Goal: Task Accomplishment & Management: Complete application form

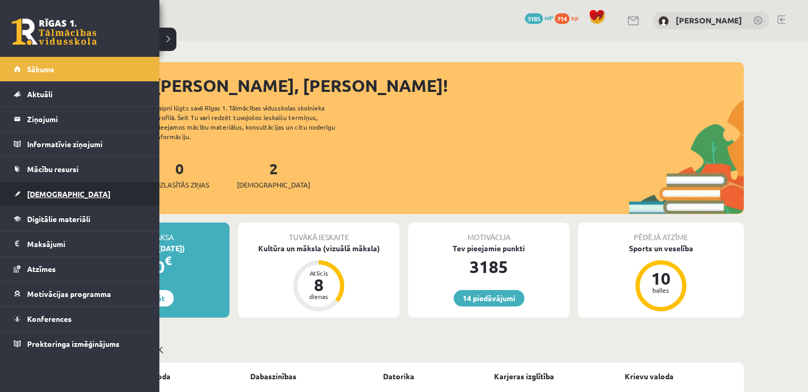
click at [40, 193] on span "[DEMOGRAPHIC_DATA]" at bounding box center [68, 194] width 83 height 10
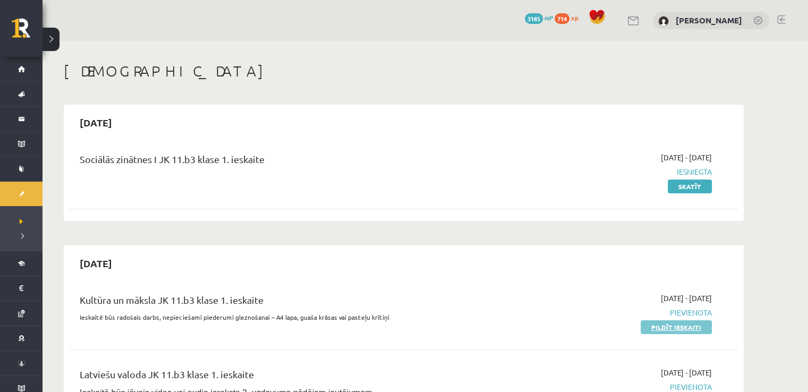
click at [659, 330] on link "Pildīt ieskaiti" at bounding box center [676, 327] width 71 height 14
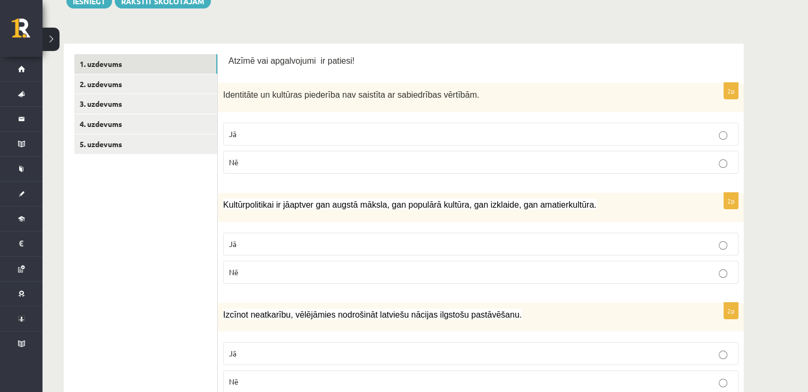
scroll to position [159, 0]
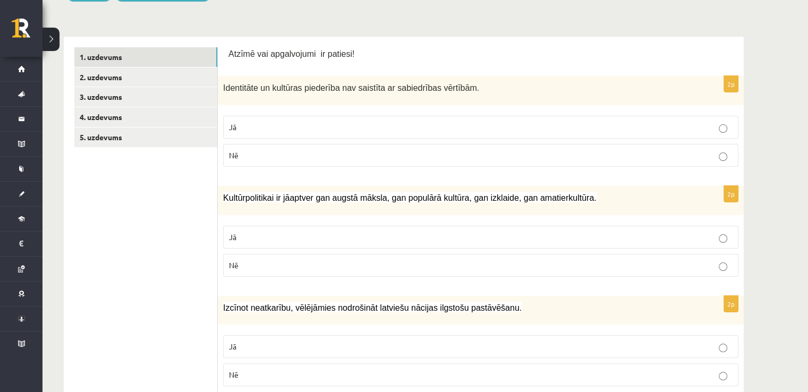
click at [290, 154] on p "Nē" at bounding box center [481, 155] width 504 height 11
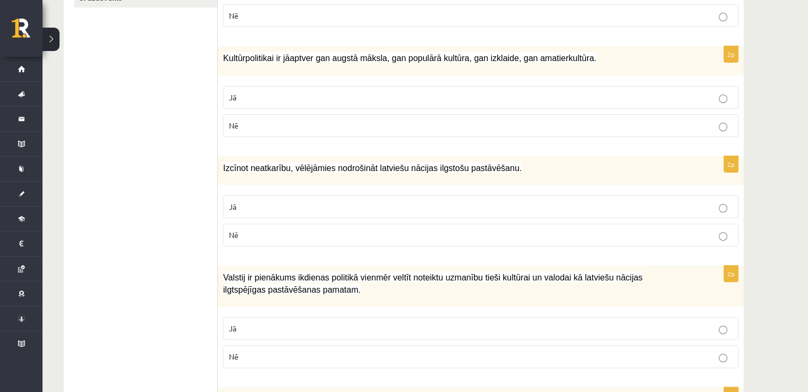
scroll to position [213, 0]
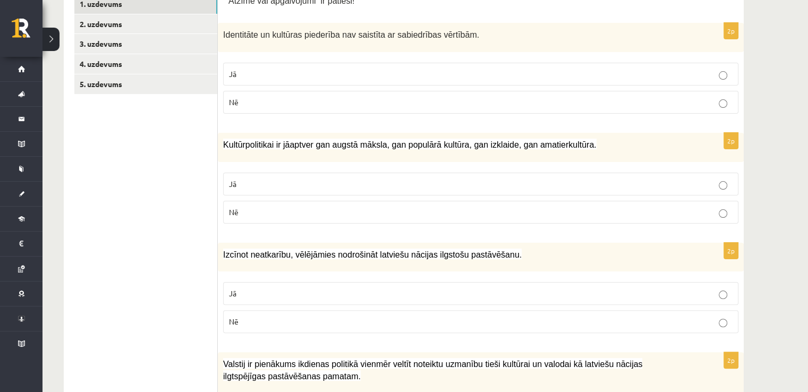
drag, startPoint x: 278, startPoint y: 182, endPoint x: 232, endPoint y: 190, distance: 46.9
click at [278, 182] on p "Jā" at bounding box center [481, 184] width 504 height 11
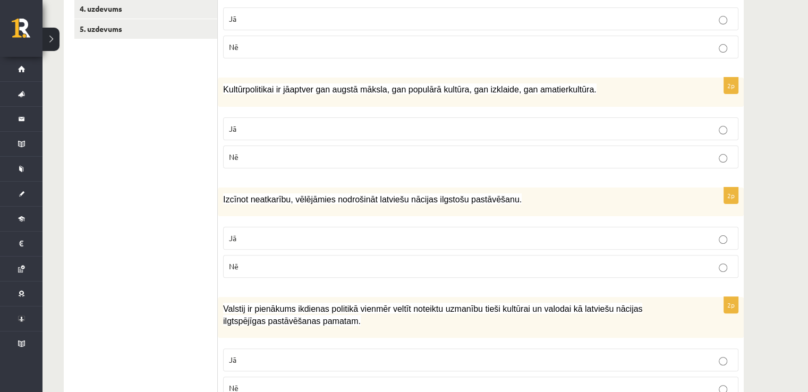
scroll to position [319, 0]
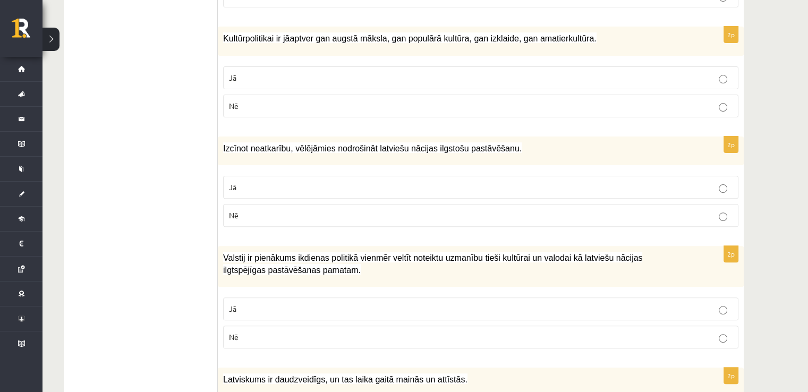
click at [257, 176] on label "Jā" at bounding box center [480, 187] width 515 height 23
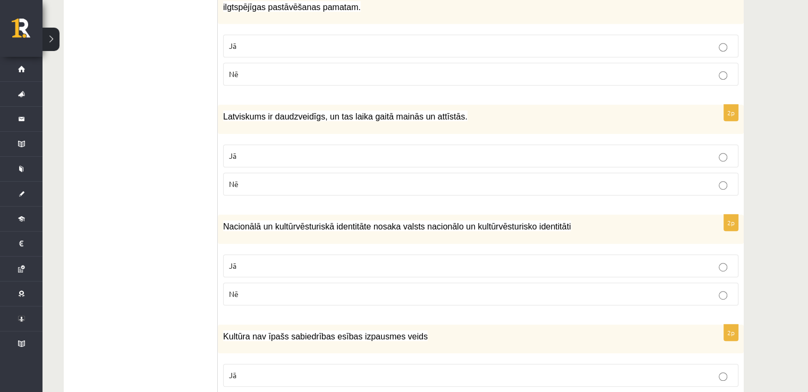
scroll to position [585, 0]
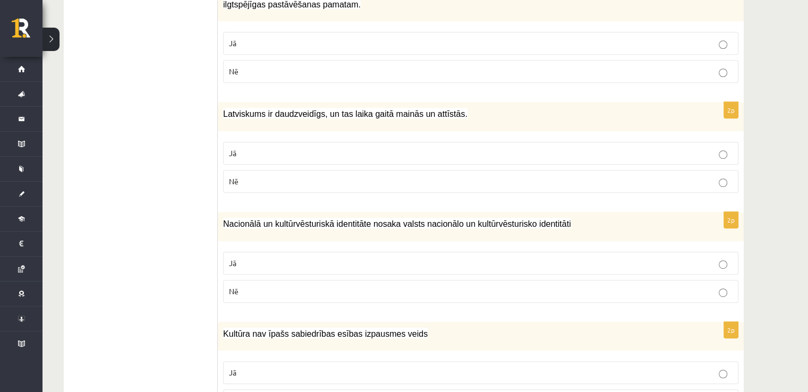
click at [300, 142] on label "Jā" at bounding box center [480, 153] width 515 height 23
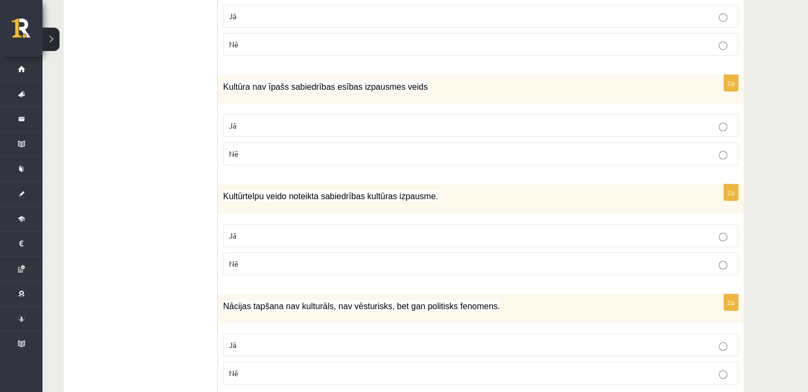
scroll to position [850, 0]
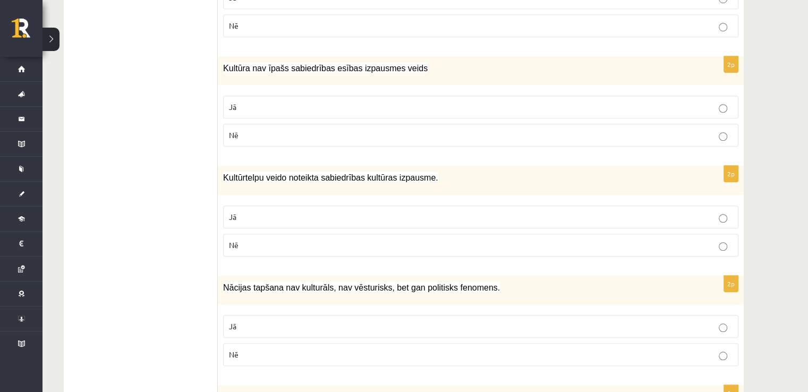
click at [272, 135] on p "Nē" at bounding box center [481, 135] width 504 height 11
click at [283, 211] on p "Jā" at bounding box center [481, 216] width 504 height 11
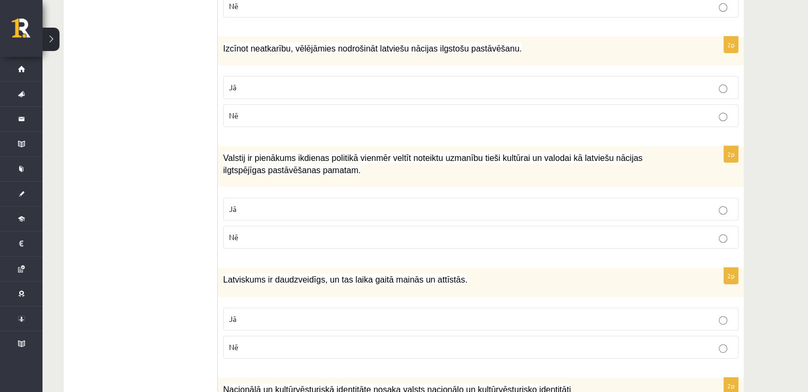
scroll to position [419, 0]
click at [229, 204] on span "Jā" at bounding box center [232, 209] width 7 height 10
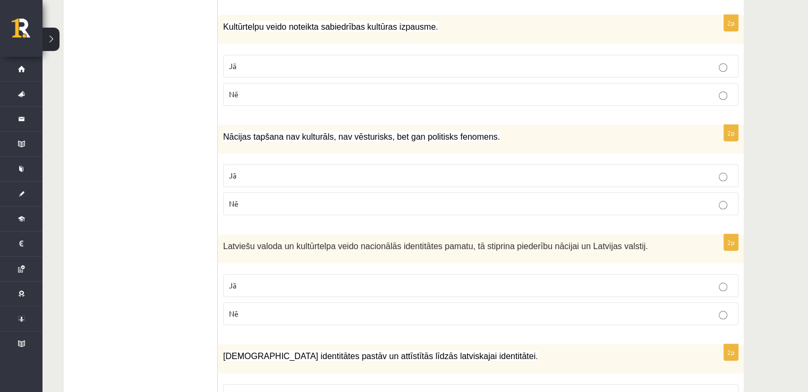
scroll to position [1054, 0]
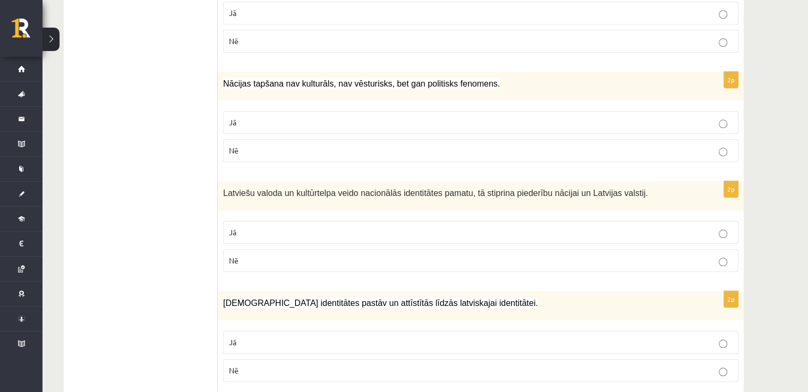
click at [236, 151] on p "Nē" at bounding box center [481, 150] width 504 height 11
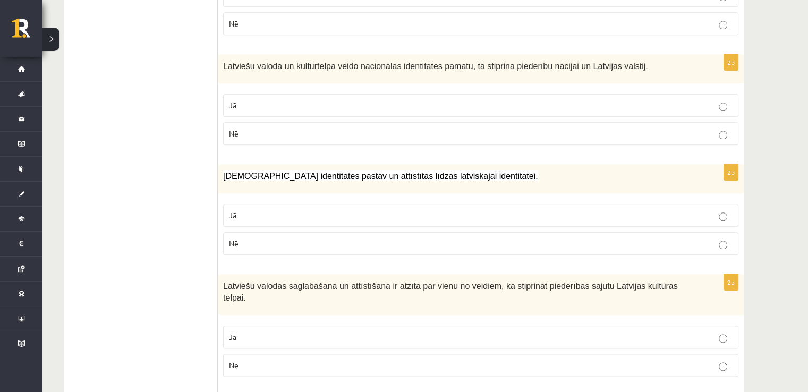
scroll to position [1182, 0]
click at [244, 100] on p "Jā" at bounding box center [481, 104] width 504 height 11
click at [224, 210] on label "Jā" at bounding box center [480, 215] width 515 height 23
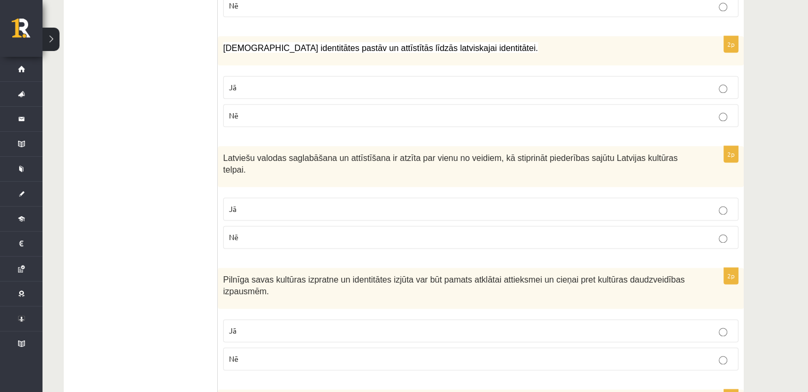
scroll to position [1320, 0]
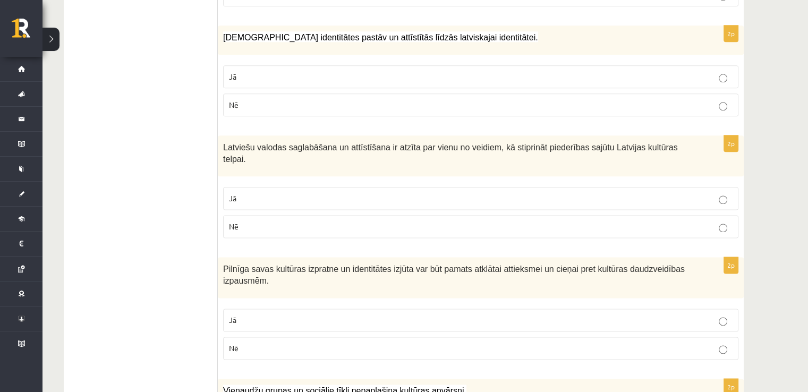
click at [230, 193] on p "Jā" at bounding box center [481, 198] width 504 height 11
click at [233, 222] on span "Nē" at bounding box center [234, 227] width 10 height 10
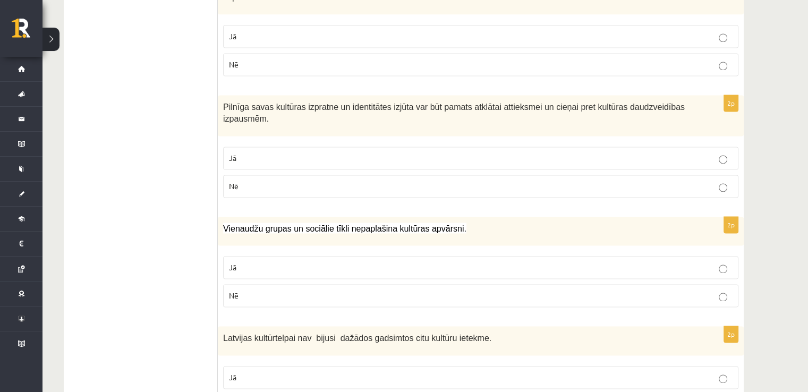
scroll to position [1527, 0]
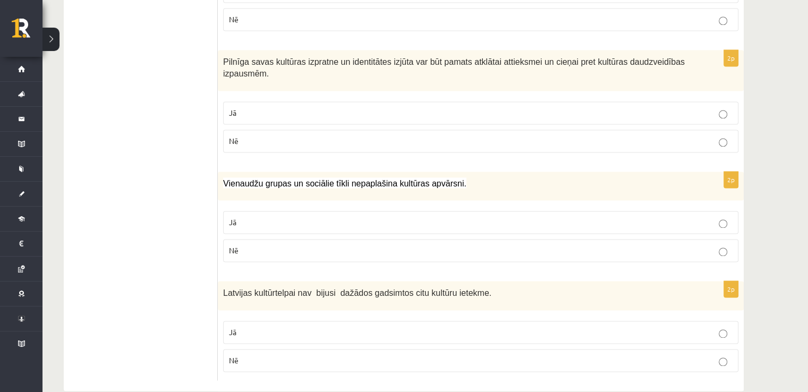
click at [232, 108] on span "Jā" at bounding box center [232, 113] width 7 height 10
click at [304, 239] on label "Nē" at bounding box center [480, 250] width 515 height 23
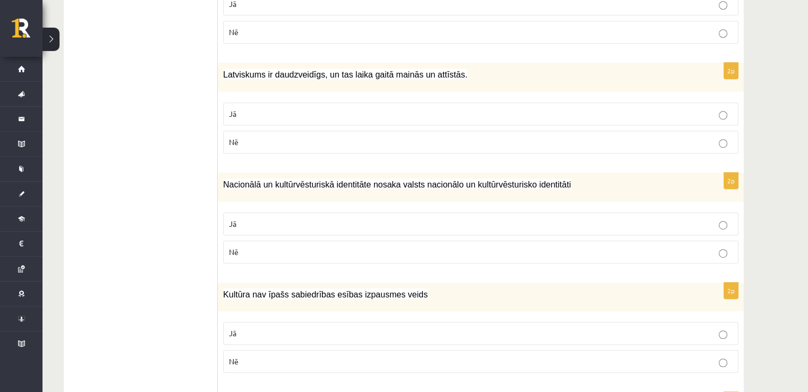
scroll to position [730, 0]
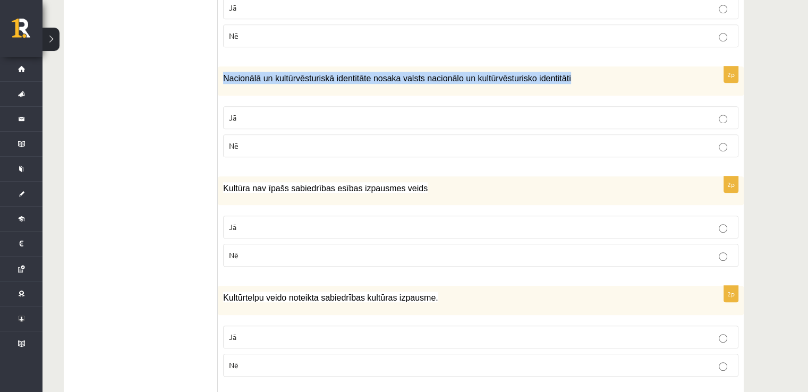
drag, startPoint x: 273, startPoint y: 73, endPoint x: 540, endPoint y: 81, distance: 267.4
click at [547, 79] on div "Nacionālā un kultūrvēsturiskā identitāte nosaka valsts nacionālo un kultūrvēstu…" at bounding box center [481, 80] width 526 height 29
copy span "Nacionālā un kultūrvēsturiskā identitāte nosaka valsts nacionālo un kultūrvēstu…"
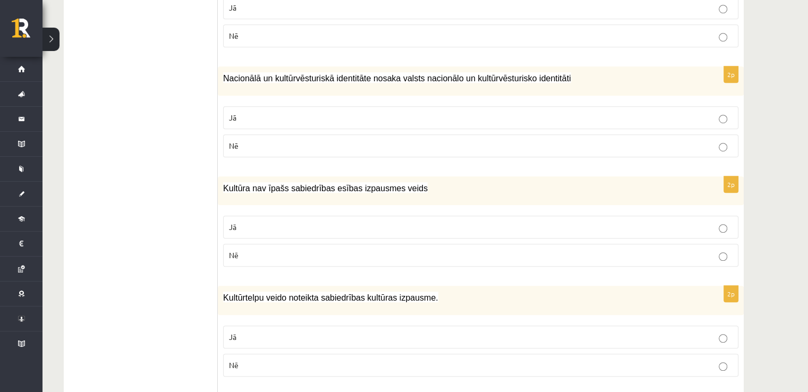
click at [97, 162] on ul "1. uzdevums 2. uzdevums 3. uzdevums 4. uzdevums 5. uzdevums" at bounding box center [145, 327] width 143 height 1701
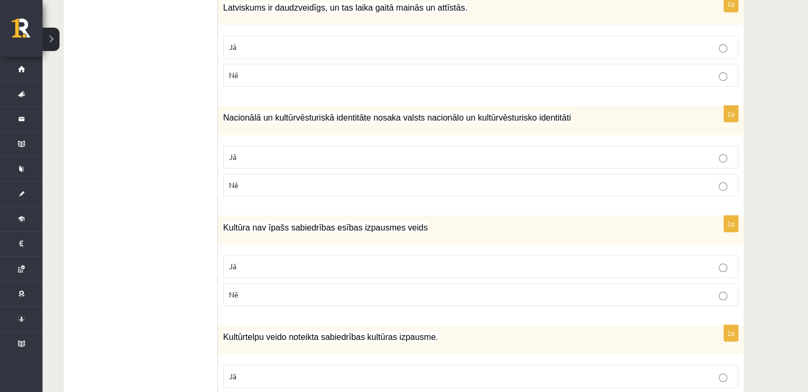
scroll to position [571, 0]
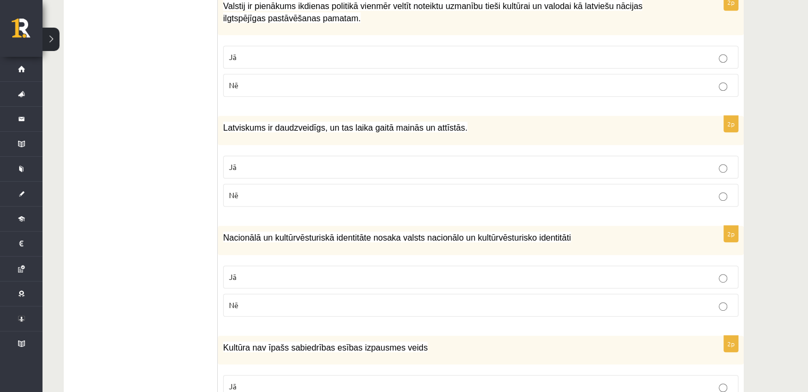
click at [235, 308] on label "Nē" at bounding box center [480, 305] width 515 height 23
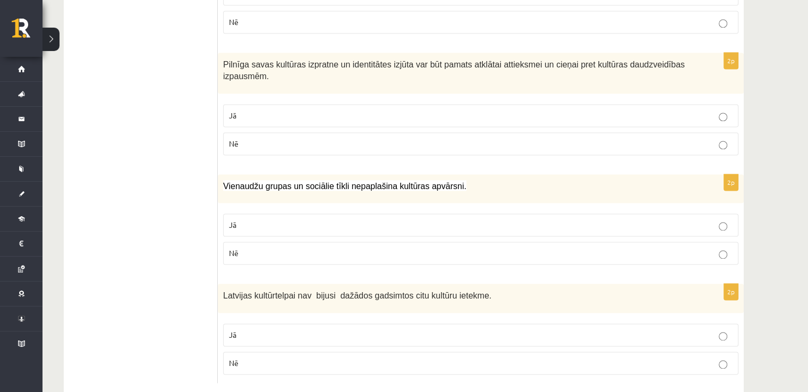
scroll to position [1527, 0]
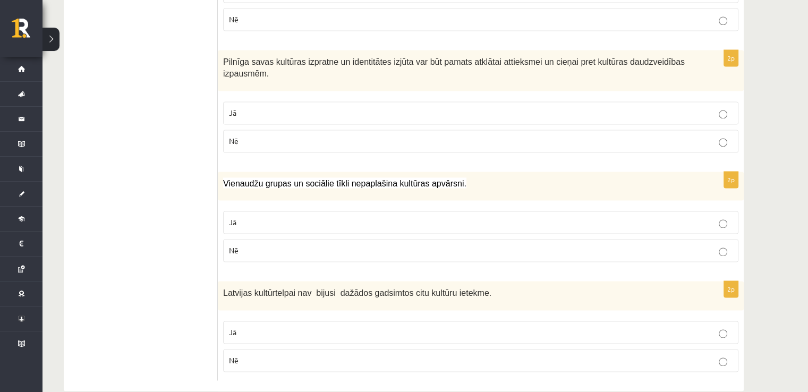
click at [240, 349] on label "Nē" at bounding box center [480, 360] width 515 height 23
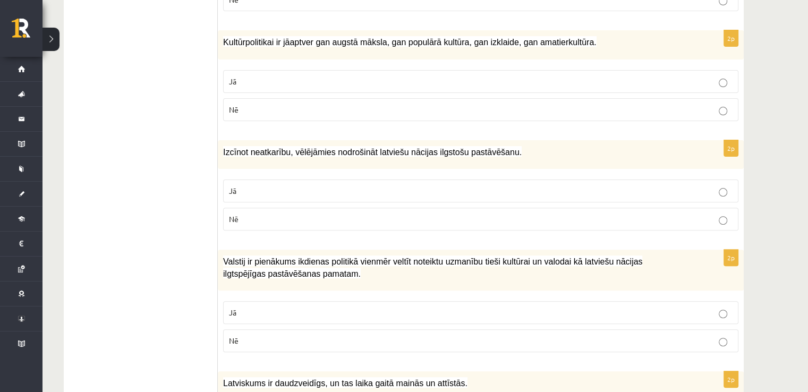
scroll to position [0, 0]
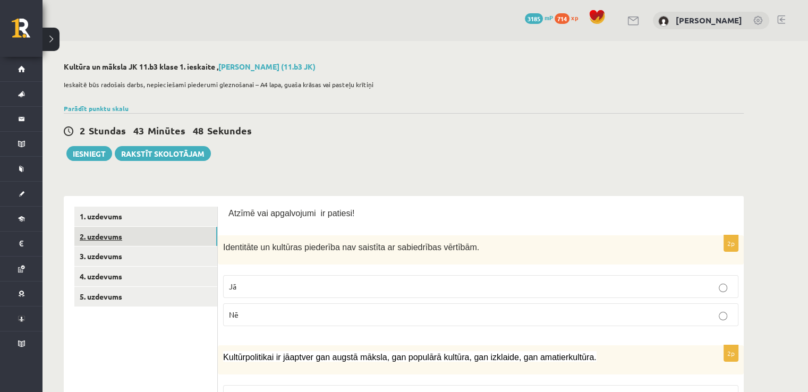
click at [151, 234] on link "2. uzdevums" at bounding box center [145, 237] width 143 height 20
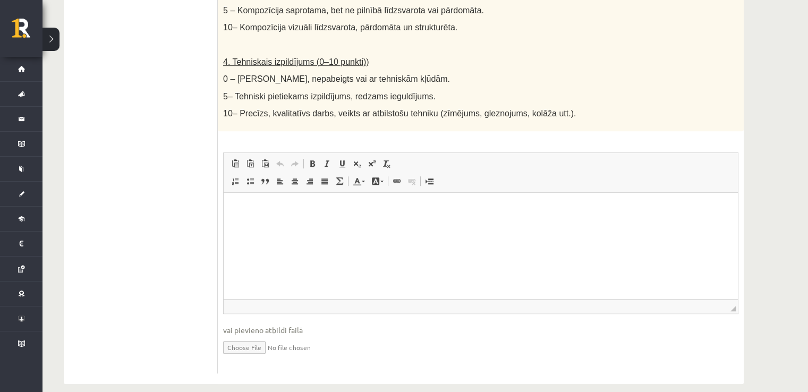
scroll to position [589, 0]
click at [273, 335] on input "file" at bounding box center [480, 346] width 515 height 22
type input "**********"
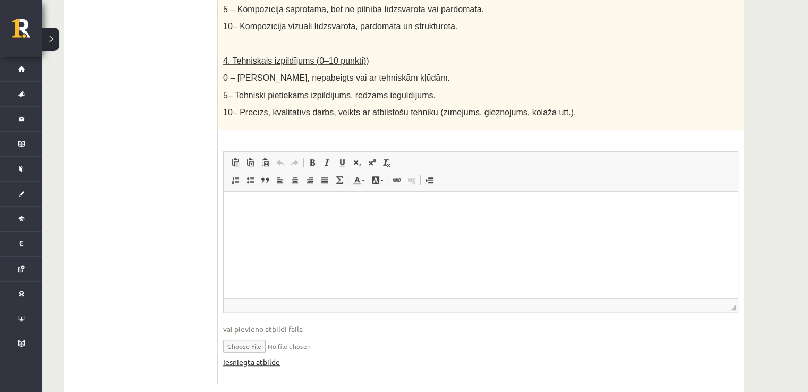
click at [255, 357] on link "Iesniegtā atbilde" at bounding box center [251, 362] width 57 height 11
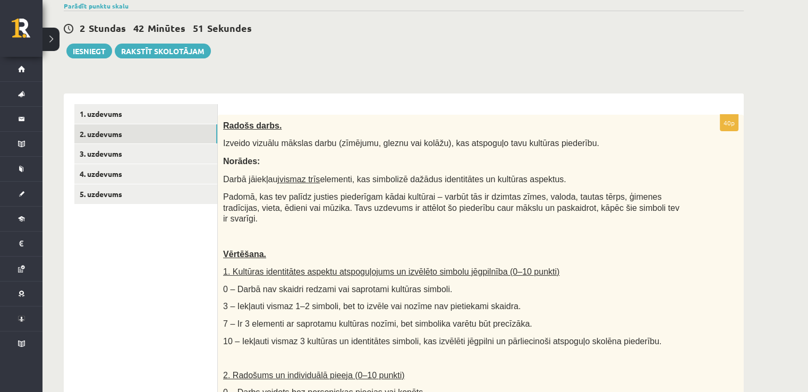
scroll to position [58, 0]
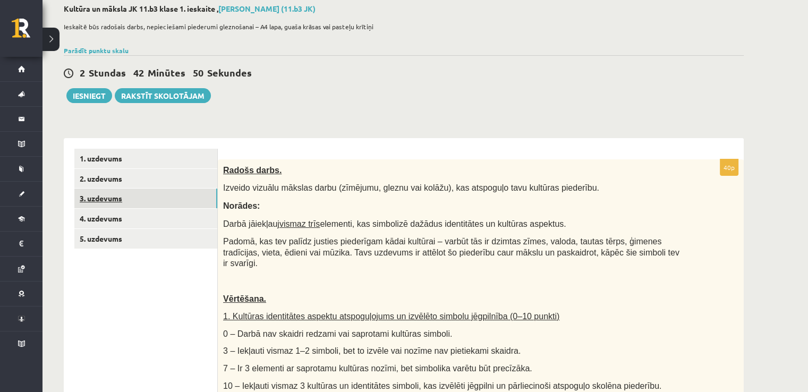
click at [126, 197] on link "3. uzdevums" at bounding box center [145, 199] width 143 height 20
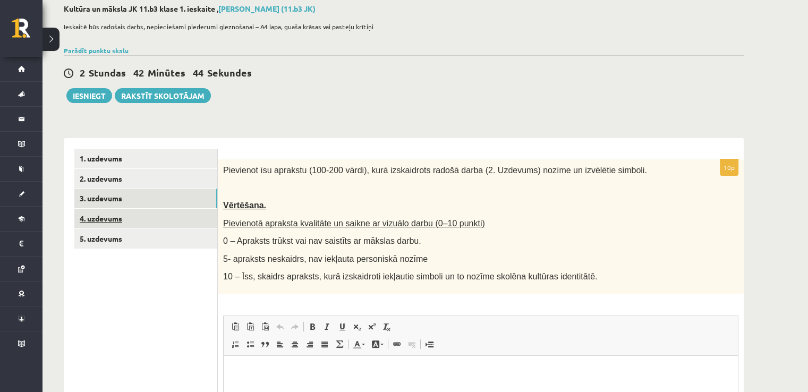
scroll to position [0, 0]
click at [139, 219] on link "4. uzdevums" at bounding box center [145, 219] width 143 height 20
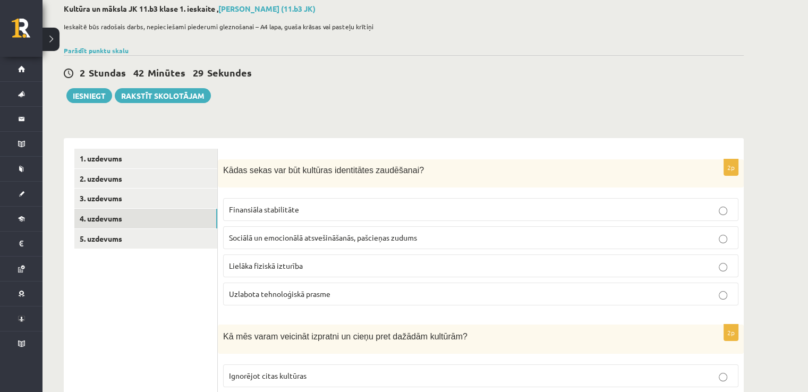
click at [428, 232] on p "Sociālā un emocionālā atsvešināšanās, pašcieņas zudums" at bounding box center [481, 237] width 504 height 11
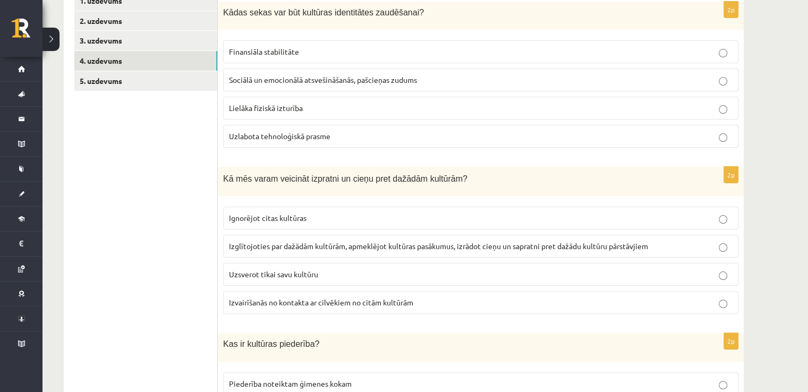
scroll to position [217, 0]
click at [254, 241] on span "Izglītojoties par dažādām kultūrām, apmeklējot kultūras pasākumus, izrādot cieņ…" at bounding box center [438, 245] width 419 height 10
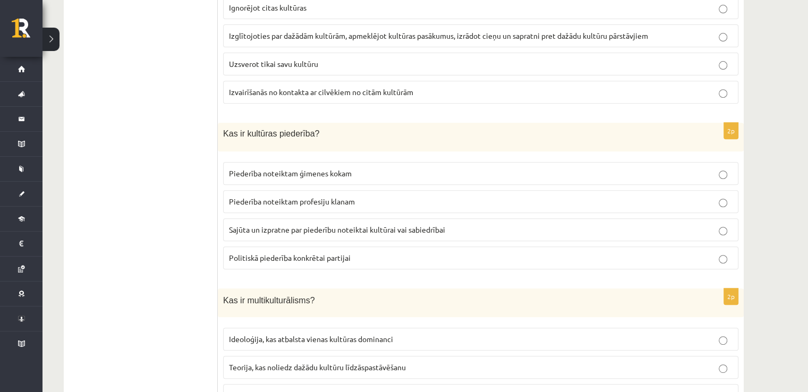
scroll to position [430, 0]
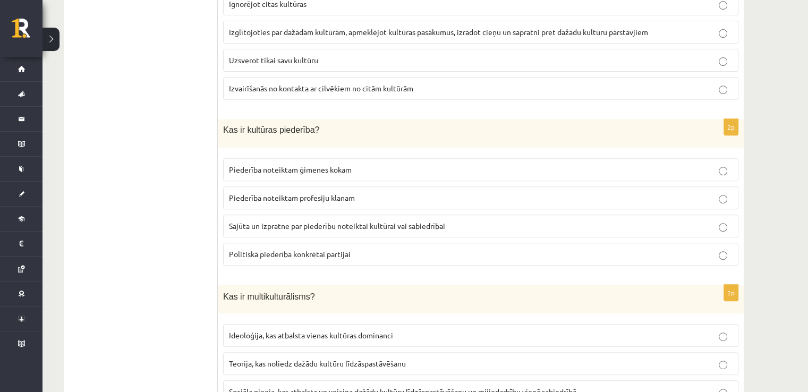
click at [256, 221] on p "Sajūta un izpratne par piederību noteiktai kultūrai vai sabiedrībai" at bounding box center [481, 226] width 504 height 11
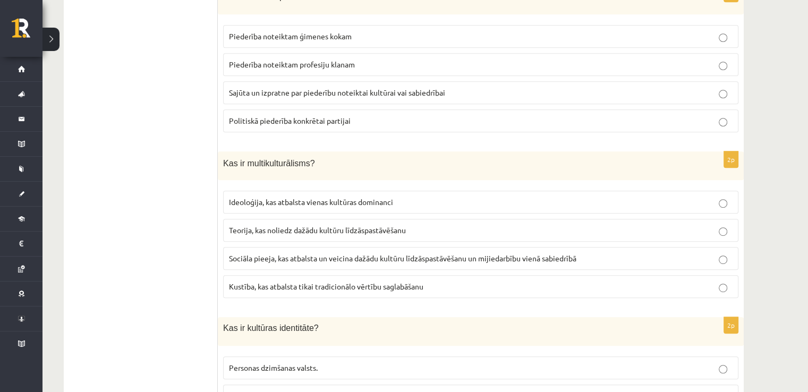
scroll to position [589, 0]
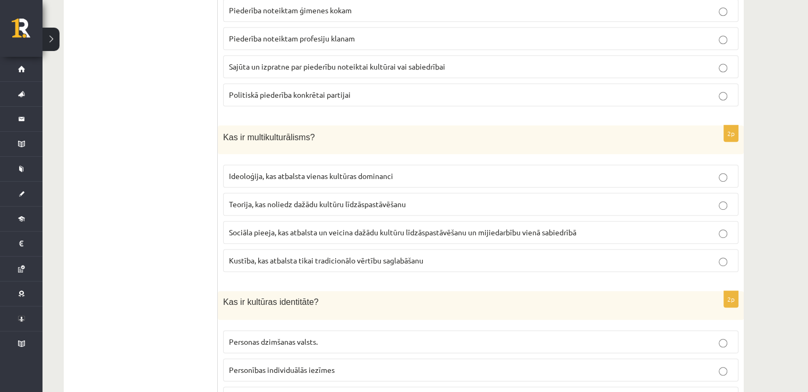
click at [226, 223] on label "Sociāla pieeja, kas atbalsta un veicina dažādu kultūru līdzāspastāvēšanu un mij…" at bounding box center [480, 232] width 515 height 23
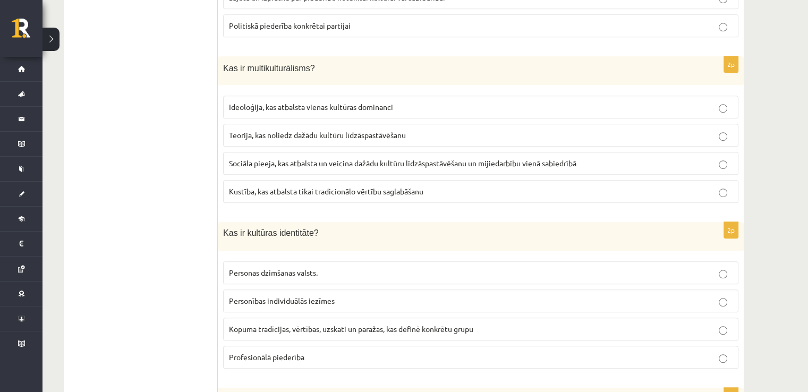
scroll to position [749, 0]
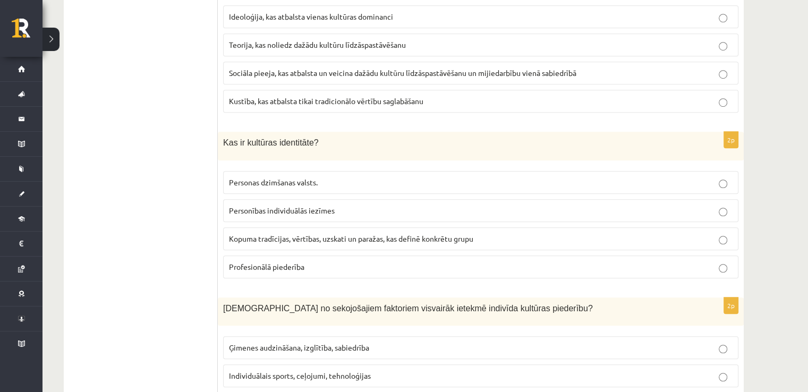
click at [242, 234] on span "Kopuma tradīcijas, vērtības, uzskati un paražas, kas definē konkrētu grupu" at bounding box center [351, 239] width 244 height 10
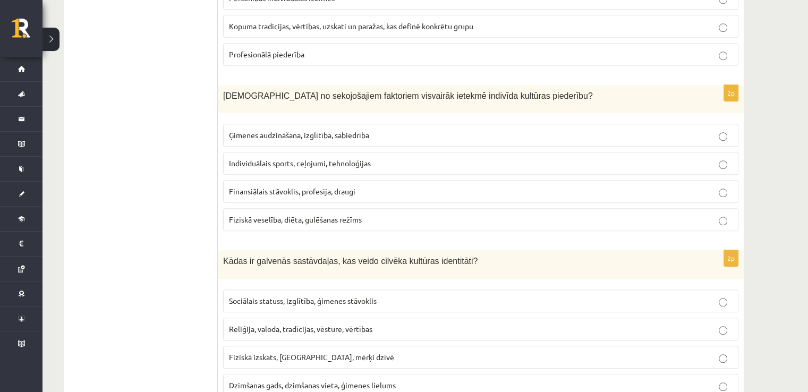
click at [256, 124] on label "Ģimenes audzināšana, izglītība, sabiedrība" at bounding box center [480, 135] width 515 height 23
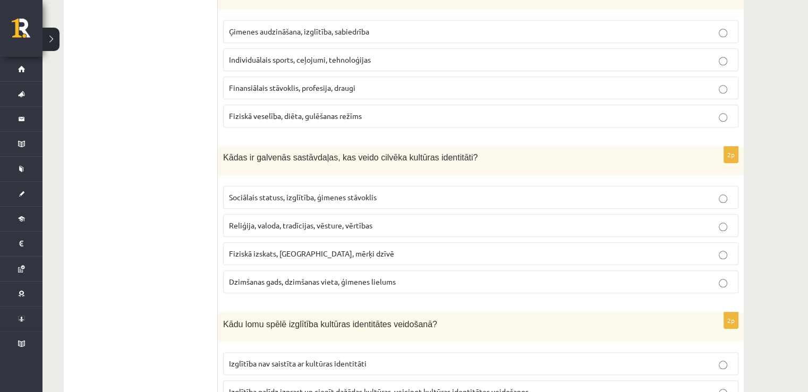
scroll to position [1065, 0]
click at [227, 215] on label "Reliģija, valoda, tradīcijas, vēsture, vērtības" at bounding box center [480, 225] width 515 height 23
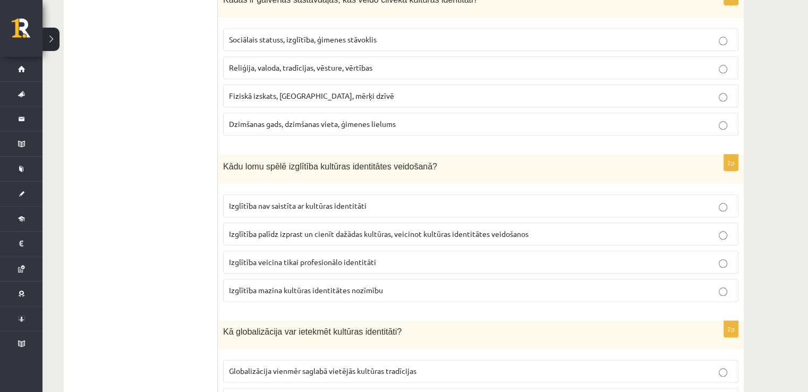
scroll to position [1222, 0]
click at [226, 236] on label "Izglītība palīdz izprast un cienīt dažādas kultūras, veicinot kultūras identitā…" at bounding box center [480, 234] width 515 height 23
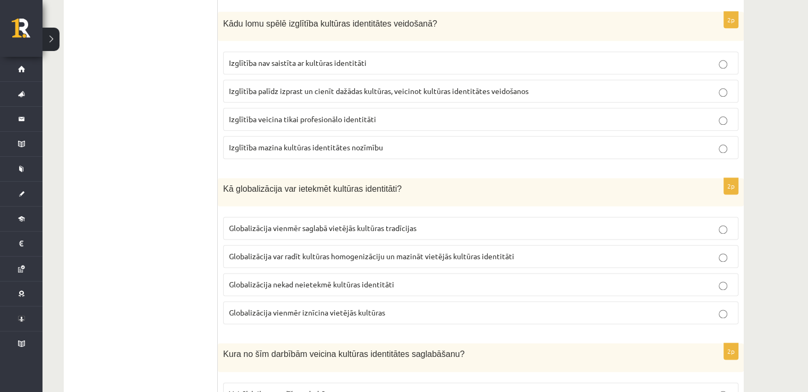
scroll to position [1367, 0]
click at [242, 250] on span "Globalizācija var radīt kultūras homogenizāciju un mazināt vietējās kultūras id…" at bounding box center [371, 255] width 285 height 10
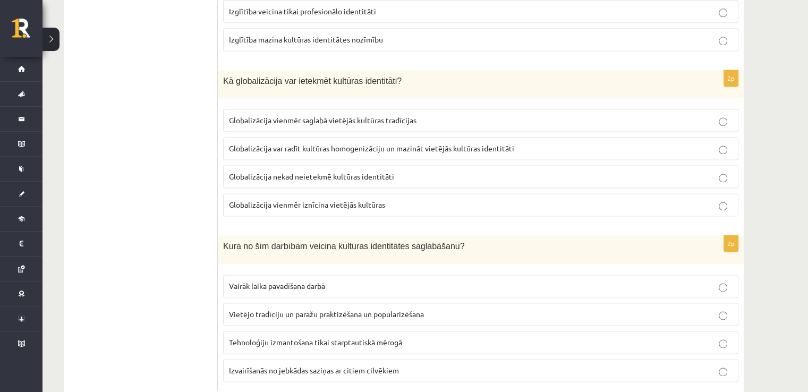
scroll to position [1495, 0]
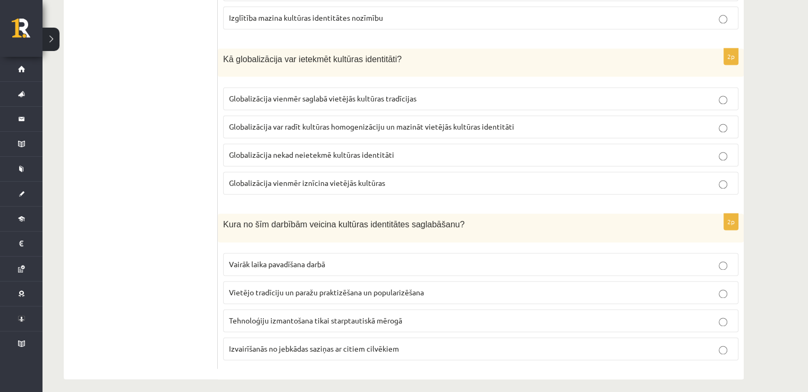
click at [237, 287] on span "Vietējo tradīciju un paražu praktizēšana un popularizēšana" at bounding box center [326, 292] width 195 height 10
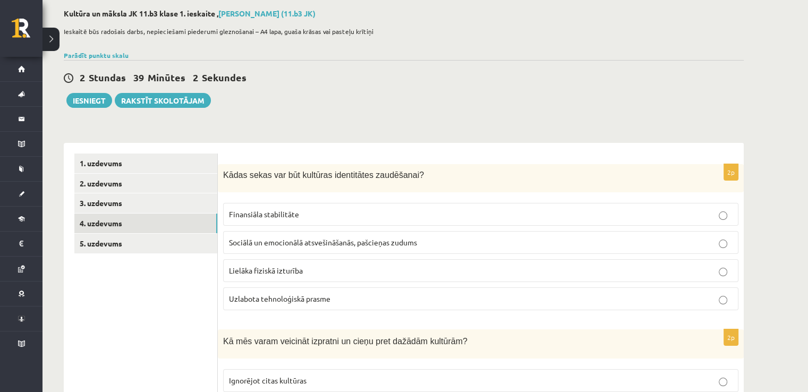
scroll to position [7, 0]
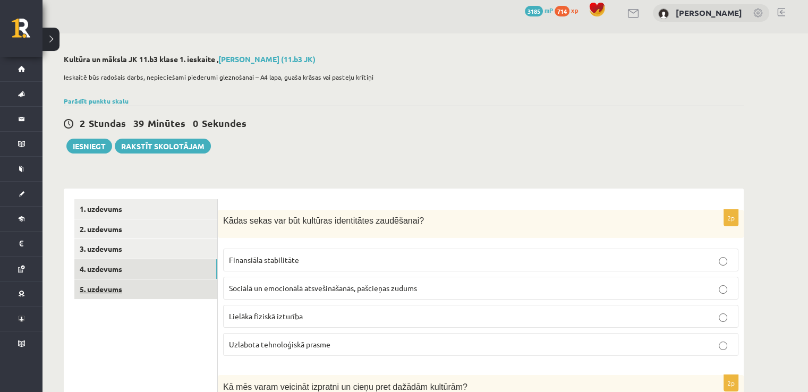
click at [134, 294] on link "5. uzdevums" at bounding box center [145, 289] width 143 height 20
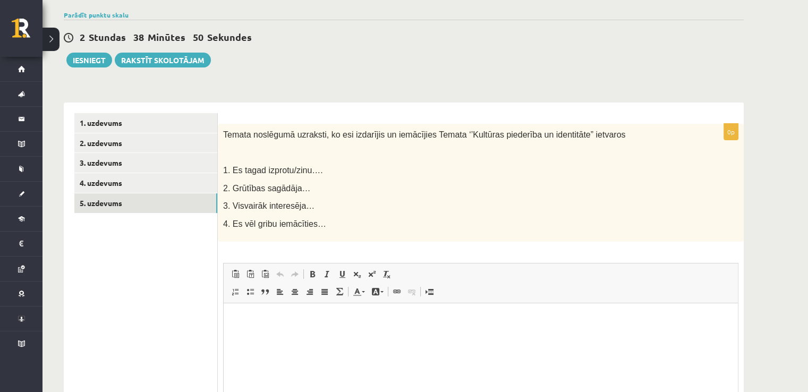
scroll to position [94, 0]
click at [249, 325] on html at bounding box center [481, 319] width 514 height 32
click at [298, 323] on p "**********" at bounding box center [481, 319] width 494 height 11
click at [395, 317] on p "**********" at bounding box center [481, 319] width 494 height 11
click at [354, 343] on html "**********" at bounding box center [481, 328] width 514 height 50
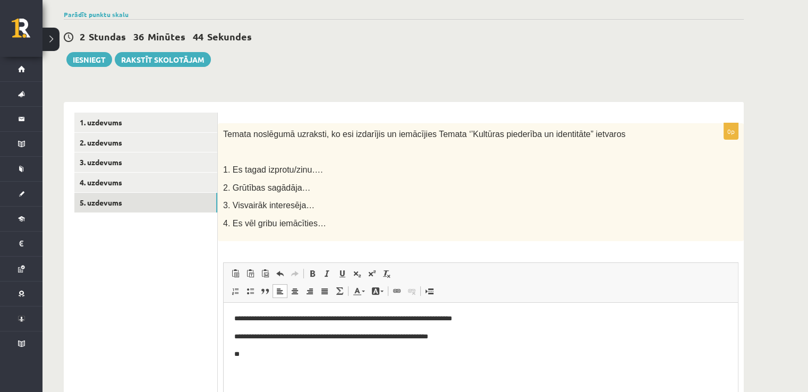
click at [396, 339] on p "**********" at bounding box center [481, 337] width 494 height 11
click at [367, 358] on p "**" at bounding box center [481, 354] width 494 height 11
click at [394, 339] on p "**********" at bounding box center [481, 337] width 494 height 11
click at [434, 362] on html "**********" at bounding box center [481, 337] width 514 height 68
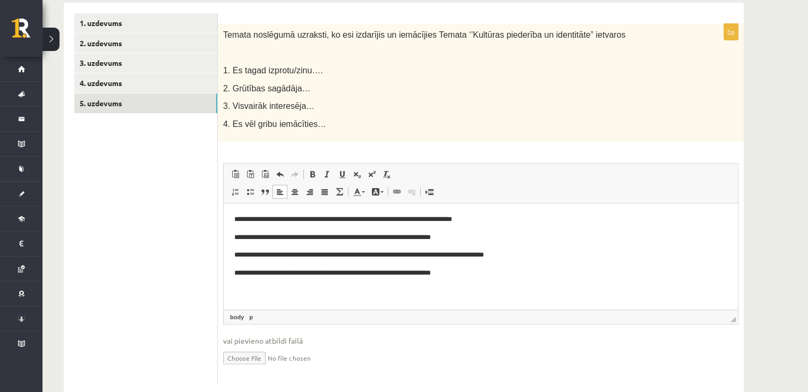
scroll to position [200, 0]
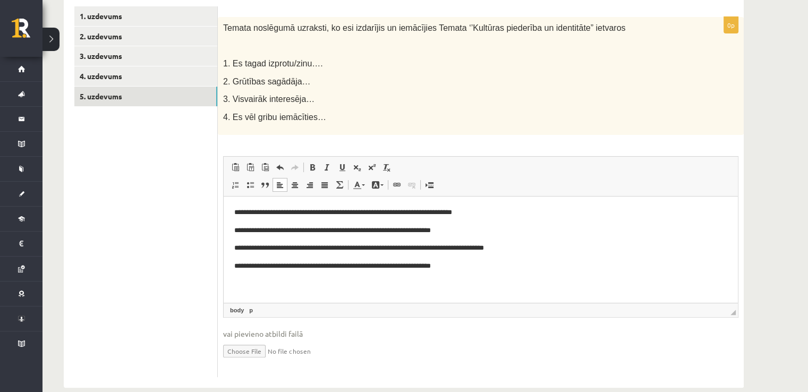
click at [149, 255] on ul "1. uzdevums 2. uzdevums 3. uzdevums 4. uzdevums 5. uzdevums" at bounding box center [145, 191] width 143 height 371
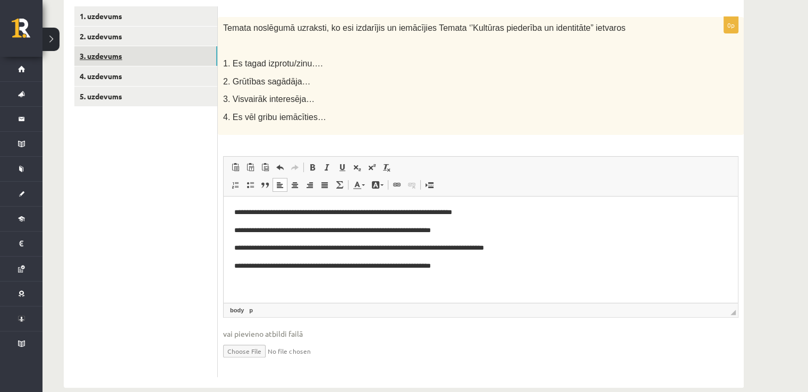
click at [128, 64] on link "3. uzdevums" at bounding box center [145, 56] width 143 height 20
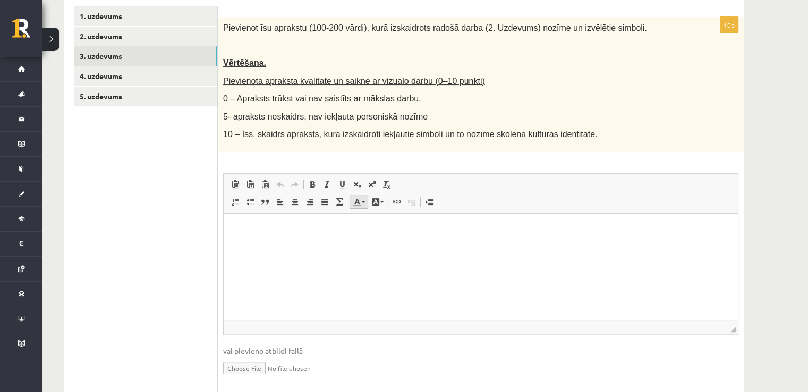
scroll to position [0, 0]
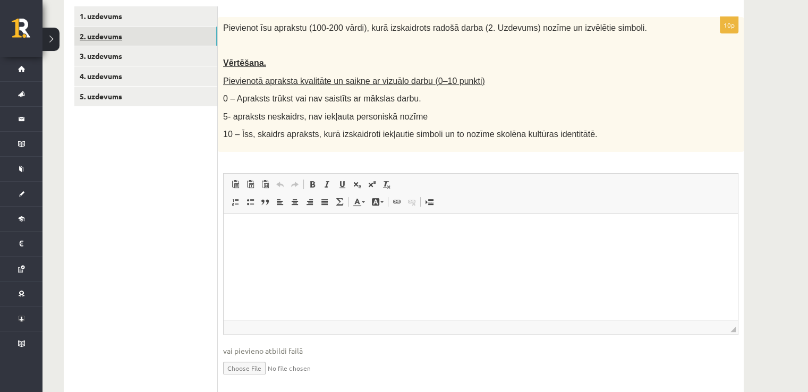
click at [166, 44] on link "2. uzdevums" at bounding box center [145, 37] width 143 height 20
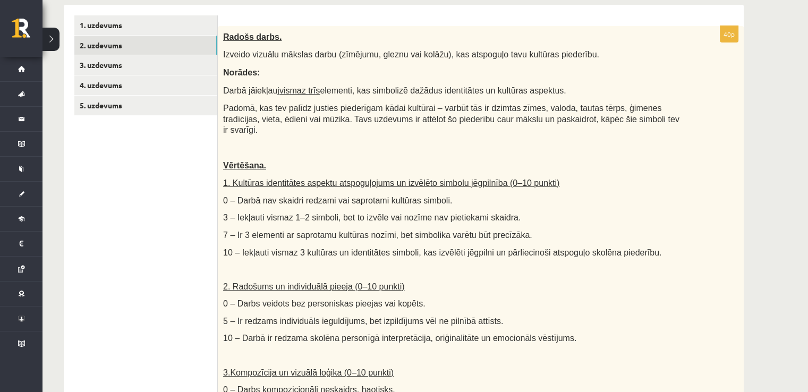
scroll to position [176, 0]
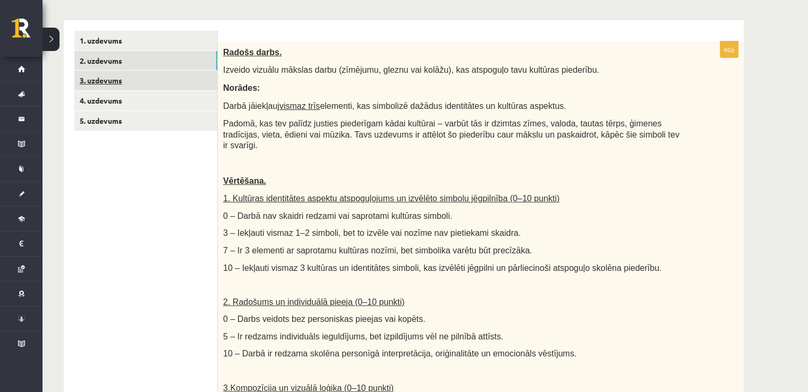
click at [141, 86] on link "3. uzdevums" at bounding box center [145, 81] width 143 height 20
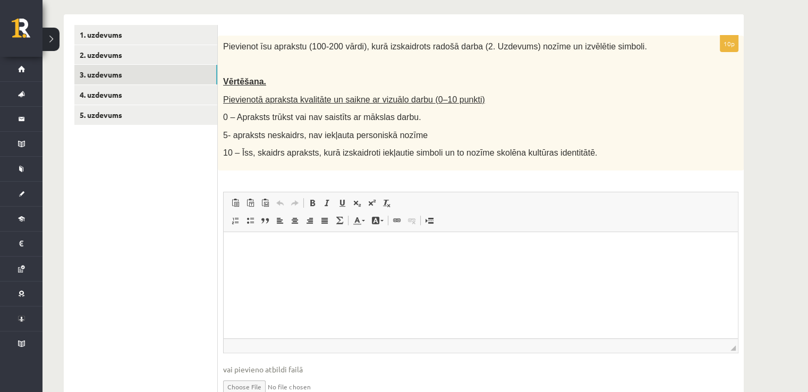
scroll to position [181, 0]
click at [358, 265] on html at bounding box center [481, 249] width 514 height 32
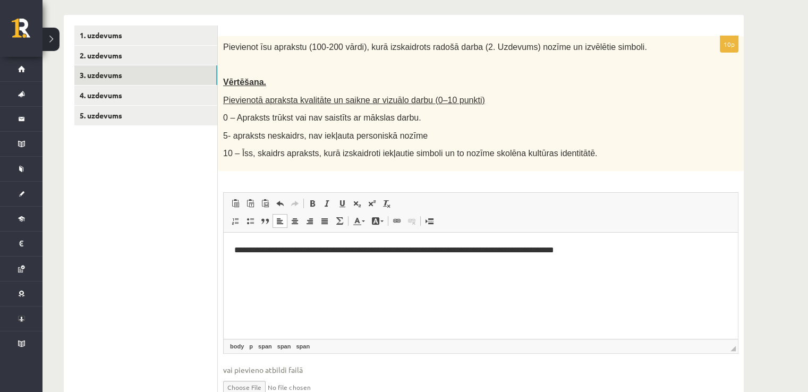
scroll to position [234, 0]
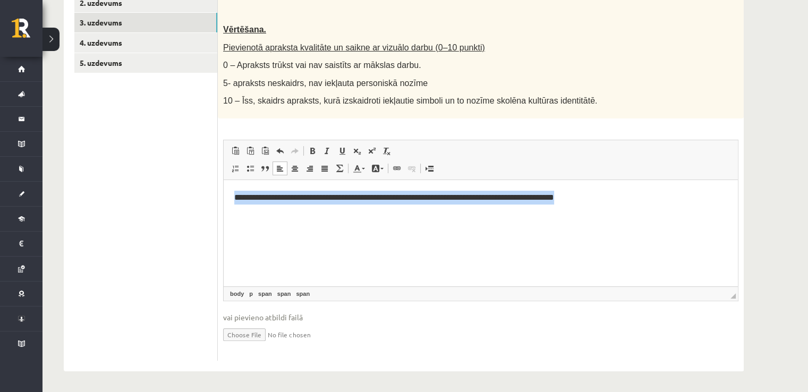
drag, startPoint x: 619, startPoint y: 200, endPoint x: 443, endPoint y: 391, distance: 259.9
click at [224, 211] on html "**********" at bounding box center [481, 197] width 514 height 35
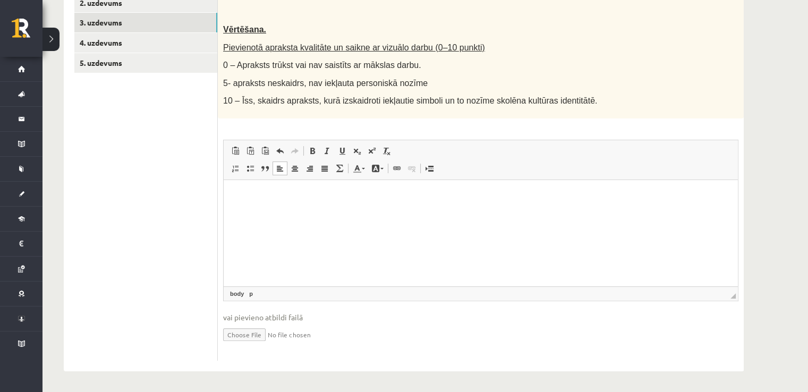
click at [155, 241] on ul "1. uzdevums 2. uzdevums 3. uzdevums 4. uzdevums 5. uzdevums" at bounding box center [145, 167] width 143 height 388
click at [149, 48] on link "4. uzdevums" at bounding box center [145, 43] width 143 height 20
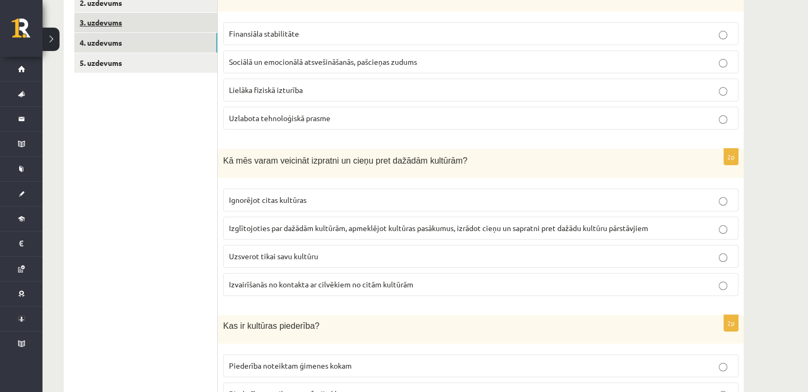
click at [152, 30] on link "3. uzdevums" at bounding box center [145, 23] width 143 height 20
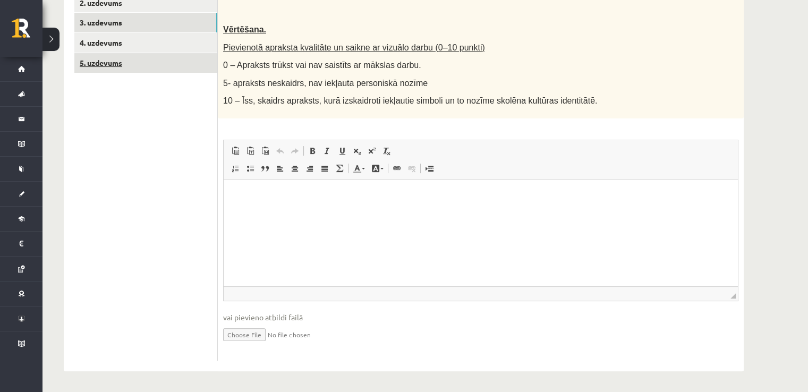
scroll to position [0, 0]
click at [246, 201] on p "Bagātinātā teksta redaktors, wiswyg-editor-user-answer-47433798486400" at bounding box center [480, 196] width 493 height 11
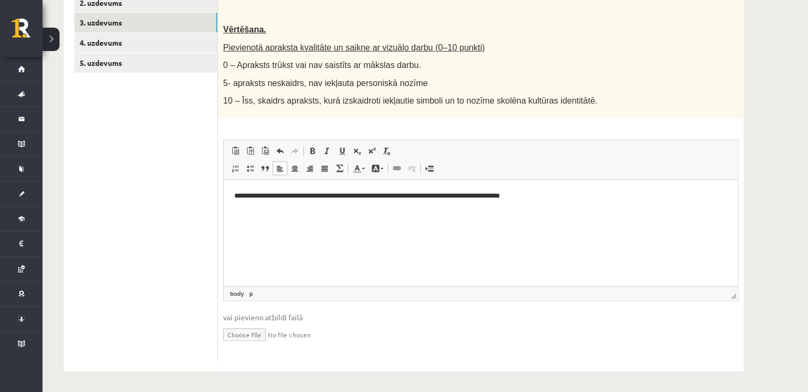
click at [309, 215] on p "Bagātinātā teksta redaktors, wiswyg-editor-user-answer-47433798486400" at bounding box center [480, 214] width 493 height 11
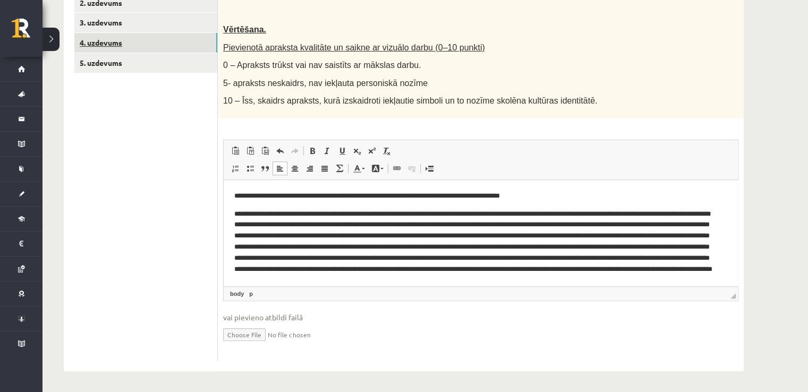
click at [115, 39] on link "4. uzdevums" at bounding box center [145, 43] width 143 height 20
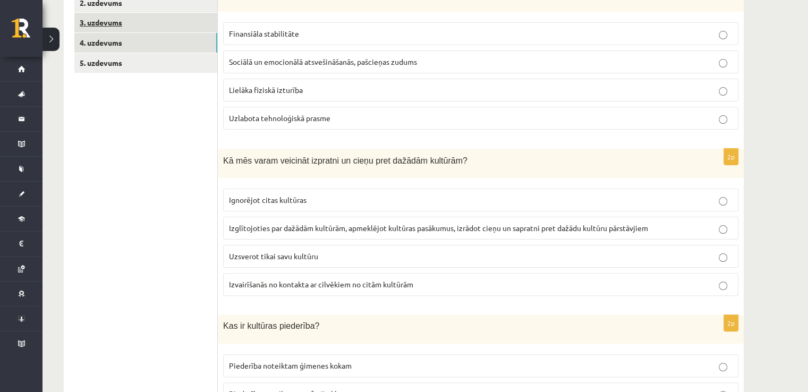
click at [119, 20] on link "3. uzdevums" at bounding box center [145, 23] width 143 height 20
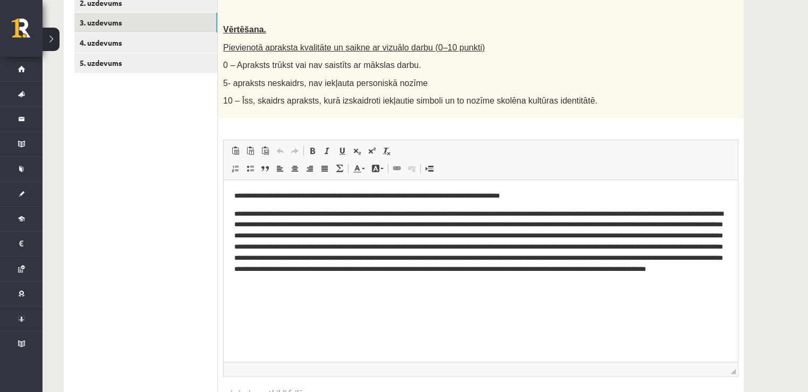
drag, startPoint x: 733, startPoint y: 296, endPoint x: 739, endPoint y: 372, distance: 76.2
click at [739, 372] on div "10p Pievienot īsu aprakstu (100-200 vārdi), kurā izskaidrots radošā darba (2. U…" at bounding box center [481, 210] width 526 height 453
drag, startPoint x: 719, startPoint y: 248, endPoint x: 680, endPoint y: 268, distance: 44.0
click at [638, 246] on p "Bagātinātā teksta redaktors, wiswyg-editor-user-answer-47433836939280" at bounding box center [481, 248] width 494 height 78
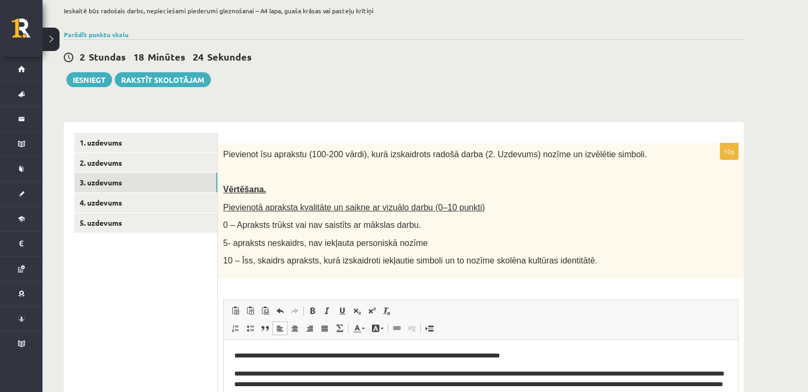
scroll to position [73, 0]
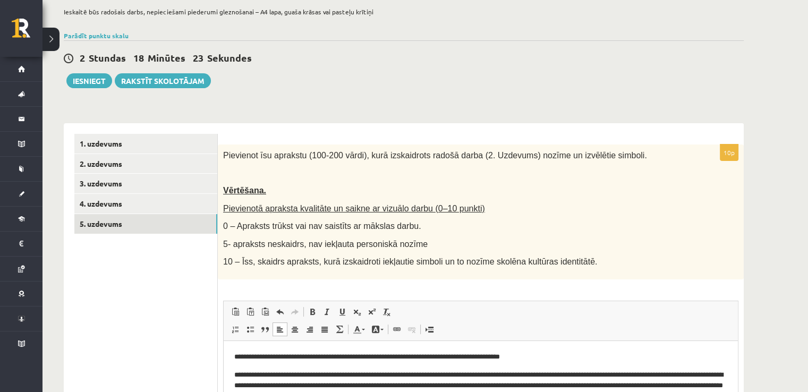
click at [183, 217] on link "5. uzdevums" at bounding box center [145, 224] width 143 height 20
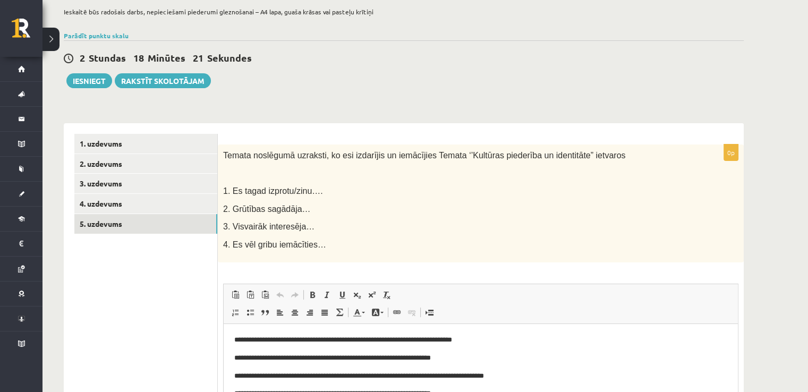
scroll to position [0, 0]
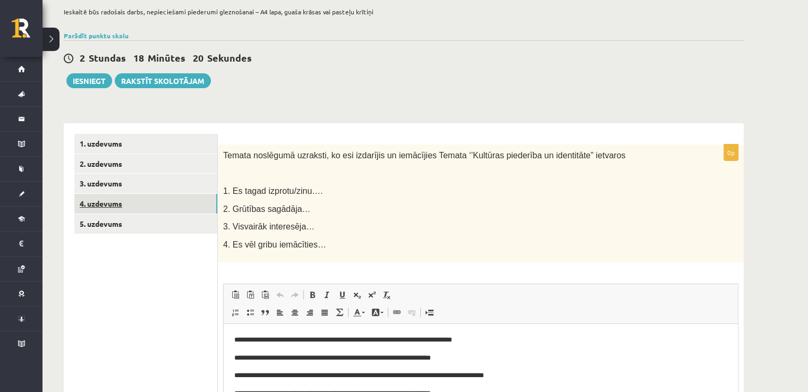
click at [155, 205] on link "4. uzdevums" at bounding box center [145, 204] width 143 height 20
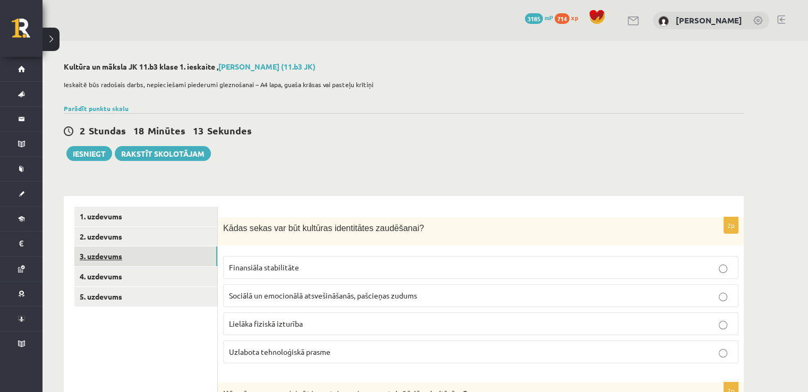
click at [140, 260] on link "3. uzdevums" at bounding box center [145, 257] width 143 height 20
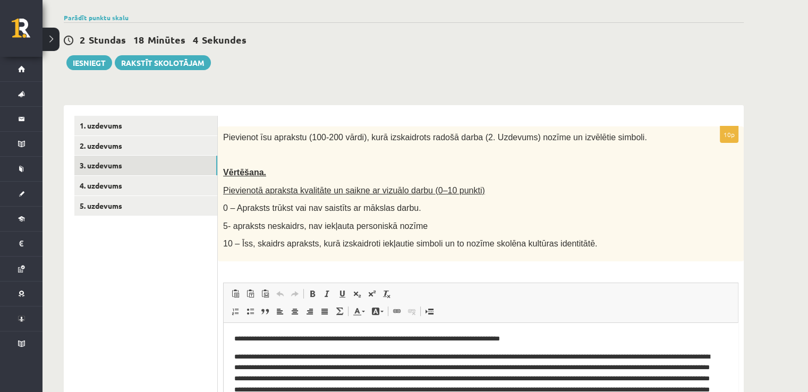
scroll to position [72, 0]
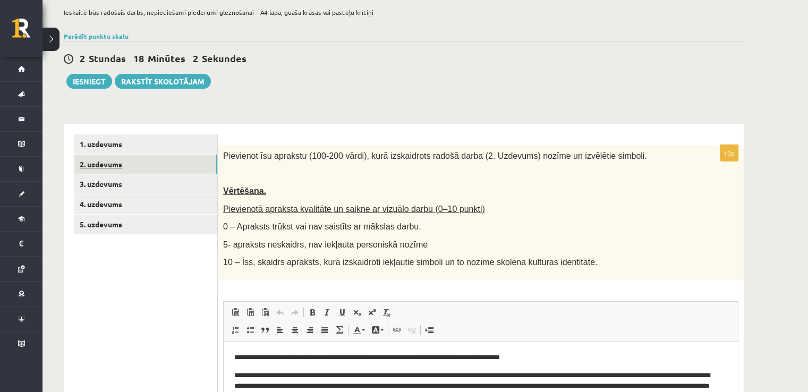
click at [189, 163] on link "2. uzdevums" at bounding box center [145, 165] width 143 height 20
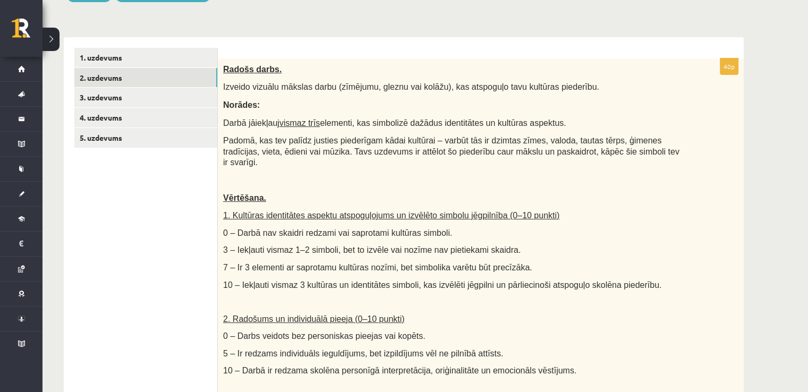
scroll to position [0, 0]
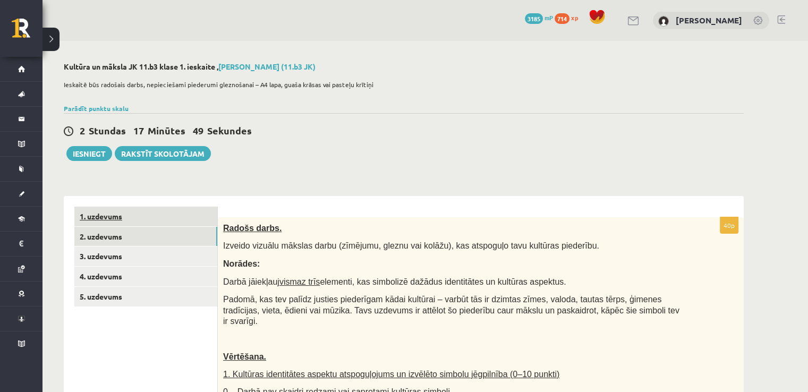
click at [172, 210] on link "1. uzdevums" at bounding box center [145, 217] width 143 height 20
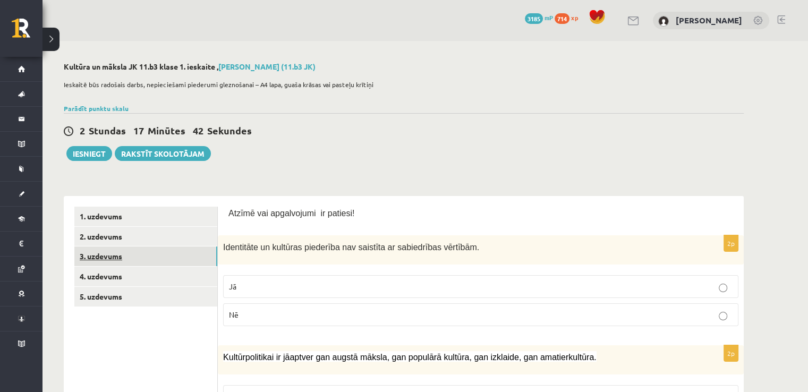
click at [151, 259] on link "3. uzdevums" at bounding box center [145, 257] width 143 height 20
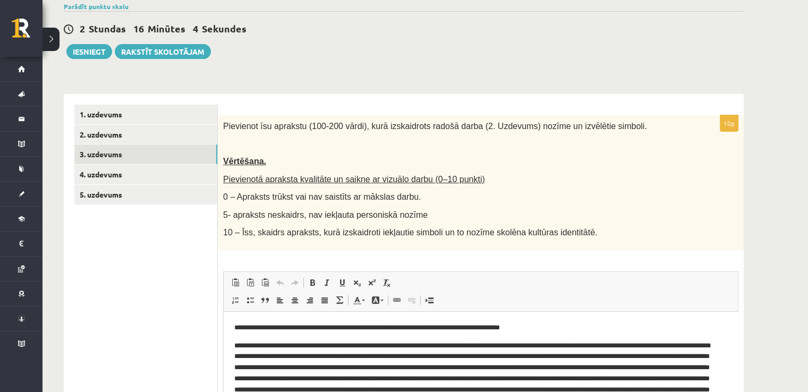
scroll to position [101, 0]
click at [128, 113] on link "1. uzdevums" at bounding box center [145, 115] width 143 height 20
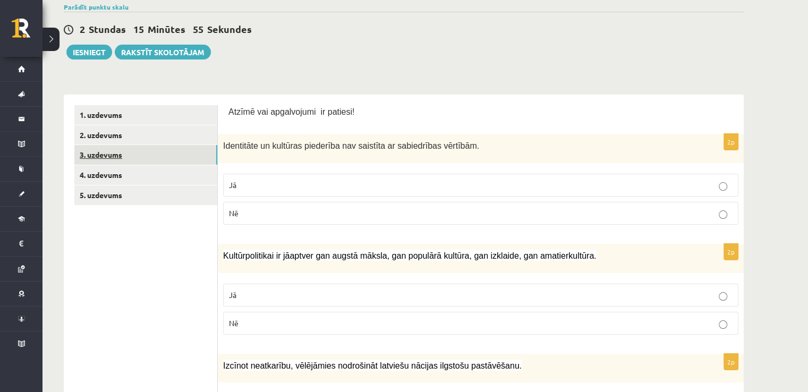
click at [119, 157] on link "3. uzdevums" at bounding box center [145, 155] width 143 height 20
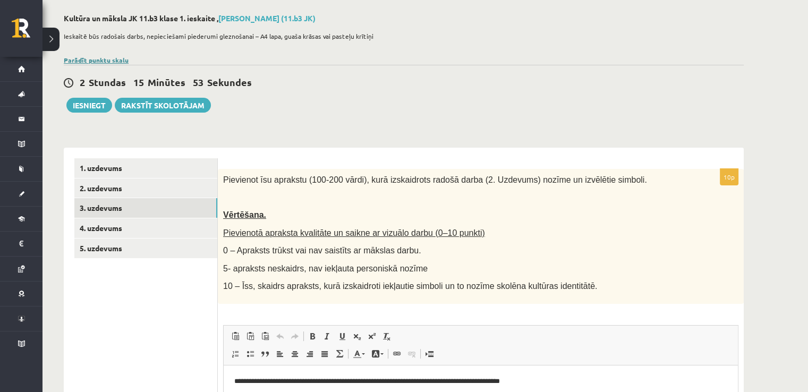
scroll to position [0, 0]
click at [108, 57] on link "Parādīt punktu skalu" at bounding box center [96, 60] width 65 height 9
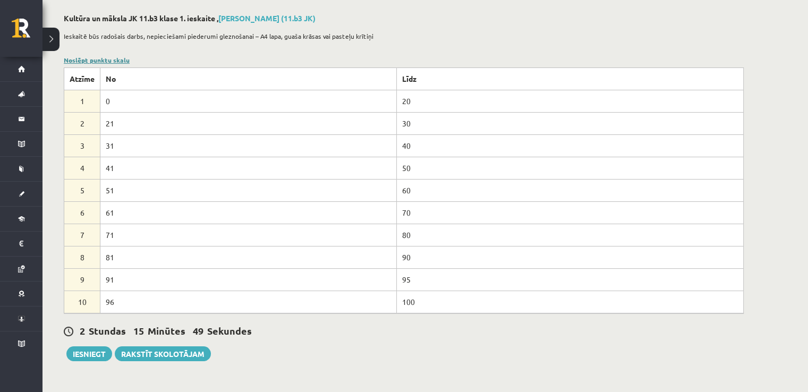
click at [108, 57] on link "Noslēpt punktu skalu" at bounding box center [97, 60] width 66 height 9
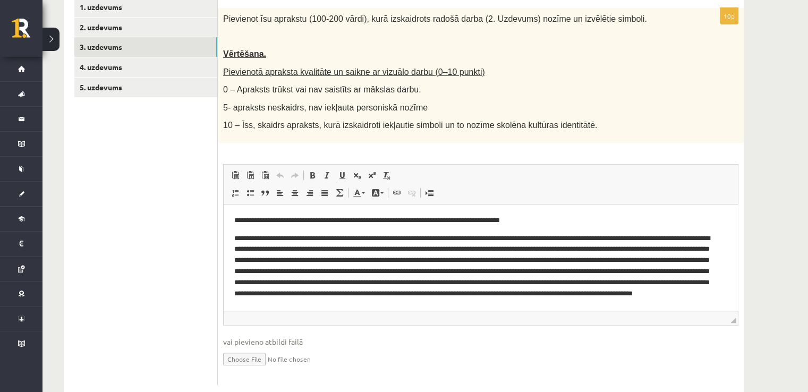
scroll to position [234, 0]
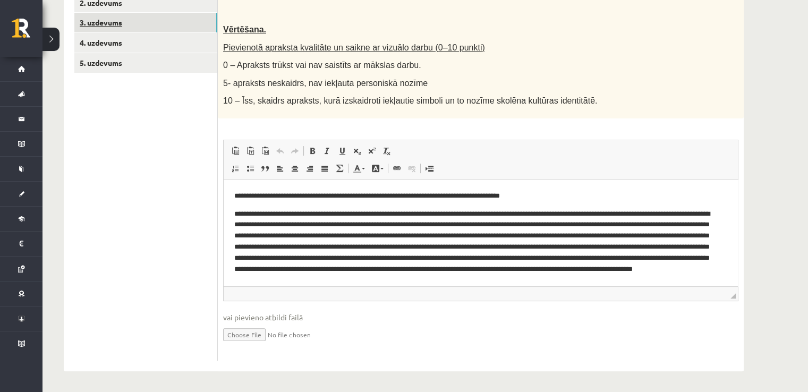
click at [108, 26] on link "3. uzdevums" at bounding box center [145, 23] width 143 height 20
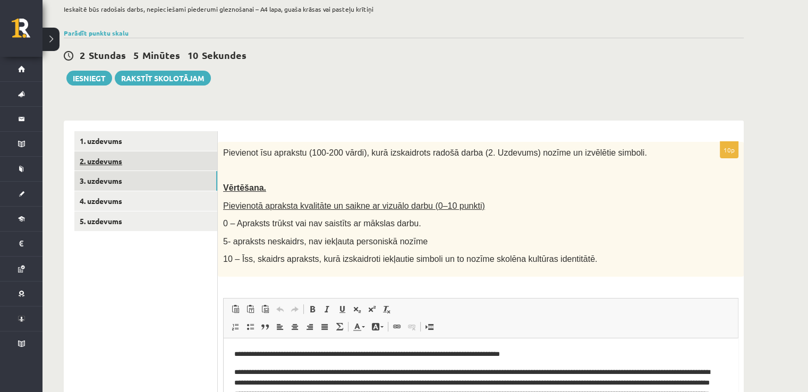
scroll to position [53, 0]
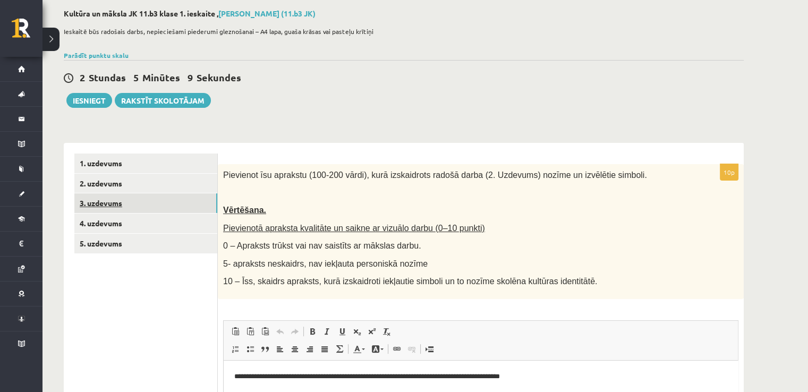
click at [120, 203] on link "3. uzdevums" at bounding box center [145, 203] width 143 height 20
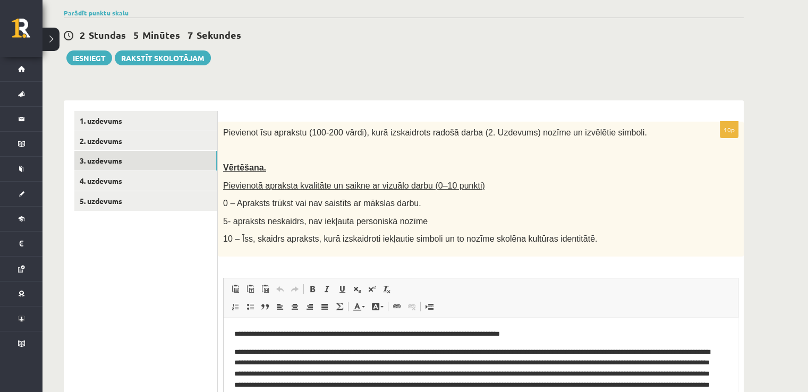
scroll to position [106, 0]
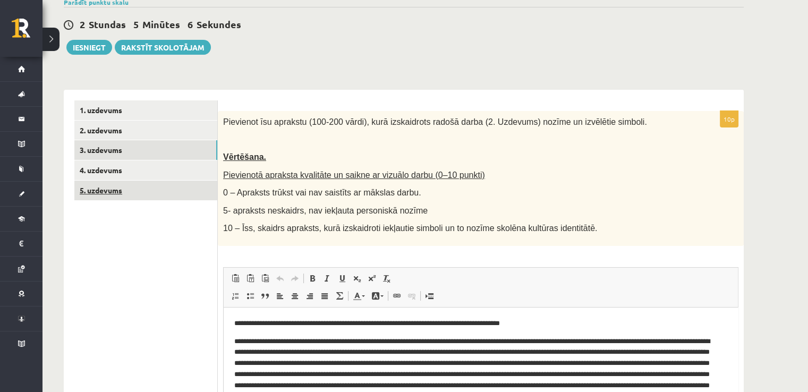
click at [142, 192] on link "5. uzdevums" at bounding box center [145, 191] width 143 height 20
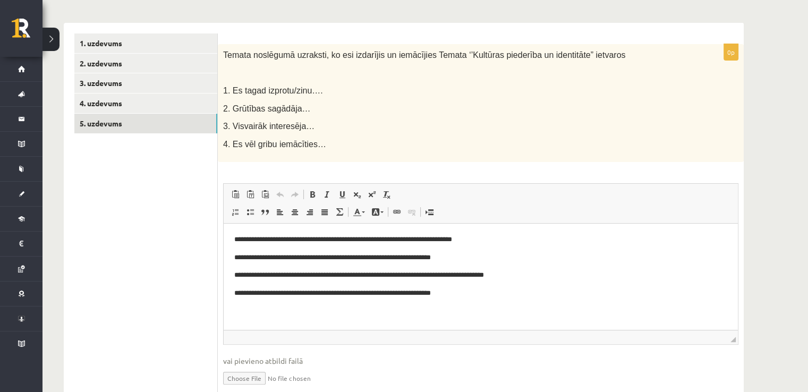
scroll to position [111, 0]
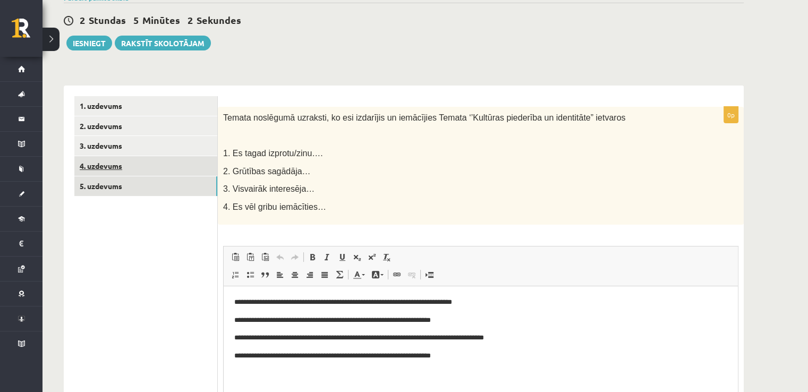
click at [138, 166] on link "4. uzdevums" at bounding box center [145, 166] width 143 height 20
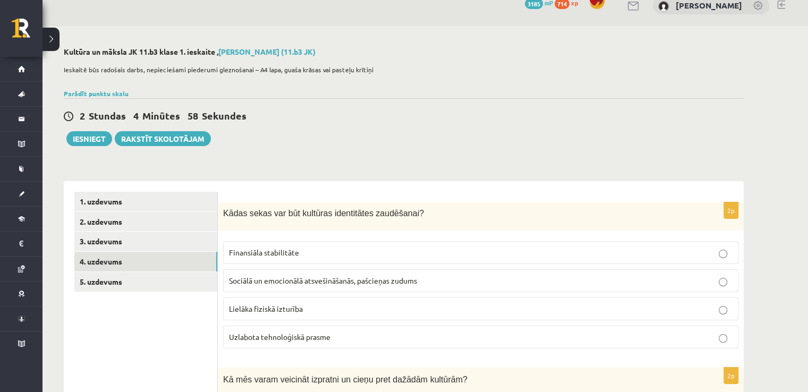
scroll to position [0, 0]
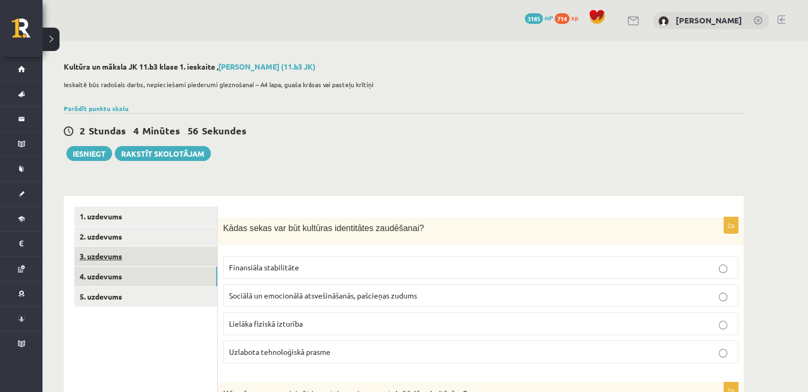
click at [148, 258] on link "3. uzdevums" at bounding box center [145, 257] width 143 height 20
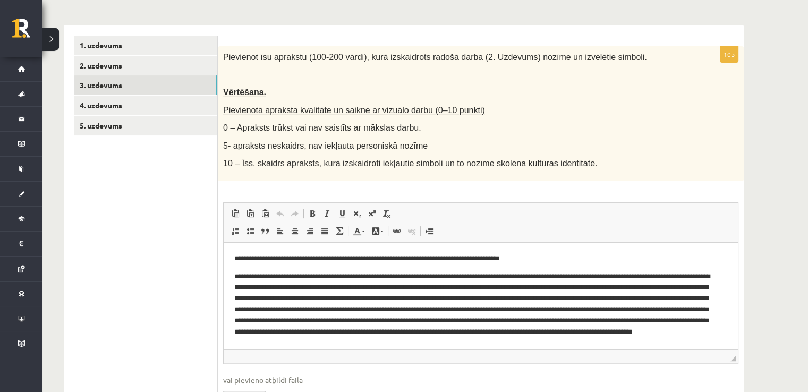
scroll to position [74, 0]
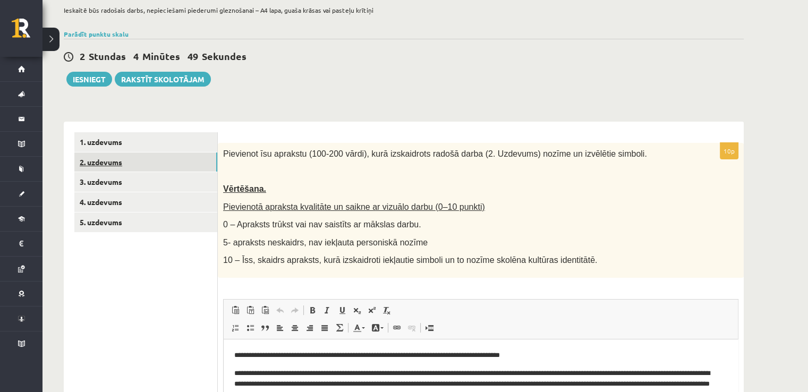
click at [153, 162] on link "2. uzdevums" at bounding box center [145, 163] width 143 height 20
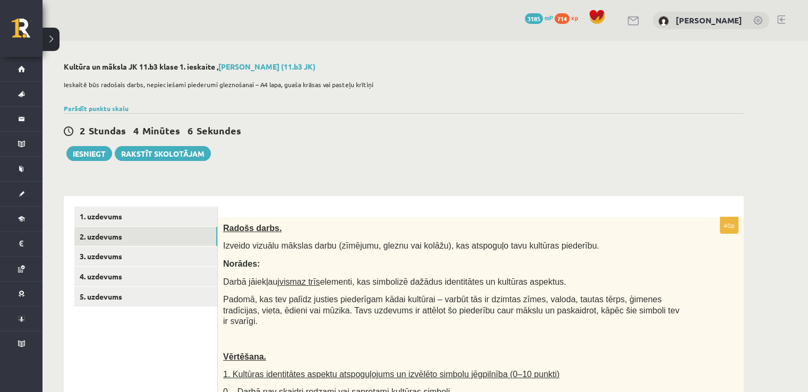
scroll to position [0, 0]
click at [150, 221] on link "1. uzdevums" at bounding box center [145, 217] width 143 height 20
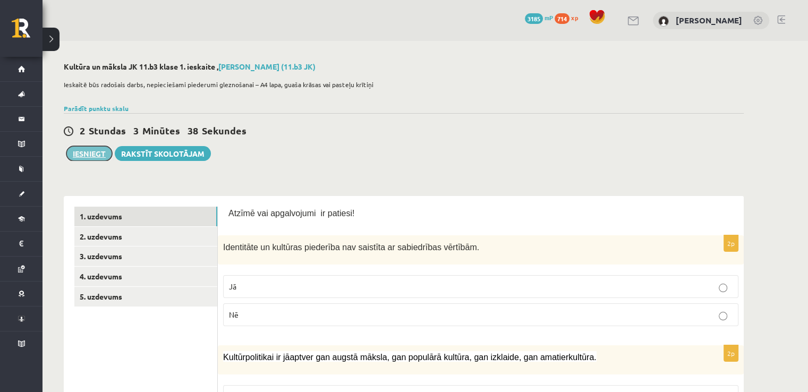
click at [97, 158] on button "Iesniegt" at bounding box center [89, 153] width 46 height 15
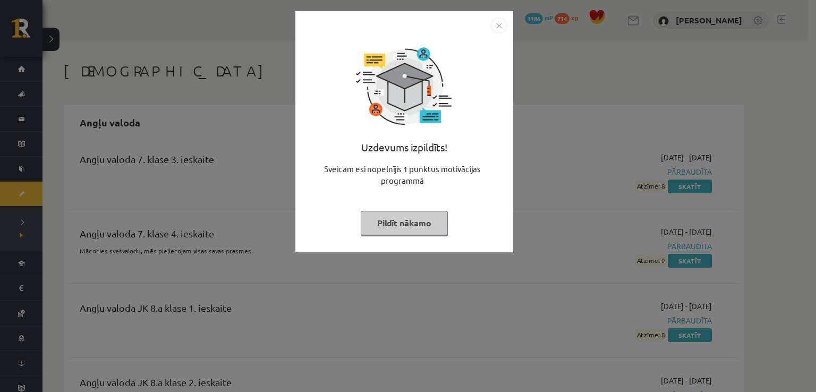
click at [503, 34] on div "Uzdevums izpildīts! Sveicam esi nopelnījis 1 punktus motivācijas programmā Pild…" at bounding box center [404, 139] width 205 height 213
click at [501, 27] on img "Close" at bounding box center [499, 26] width 16 height 16
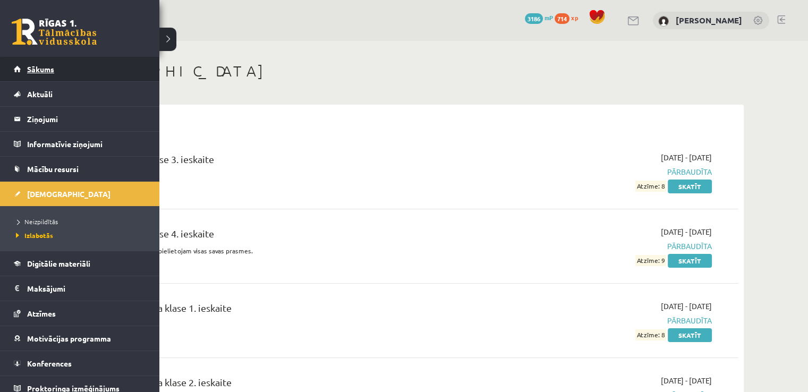
click at [17, 62] on link "Sākums" at bounding box center [80, 69] width 132 height 24
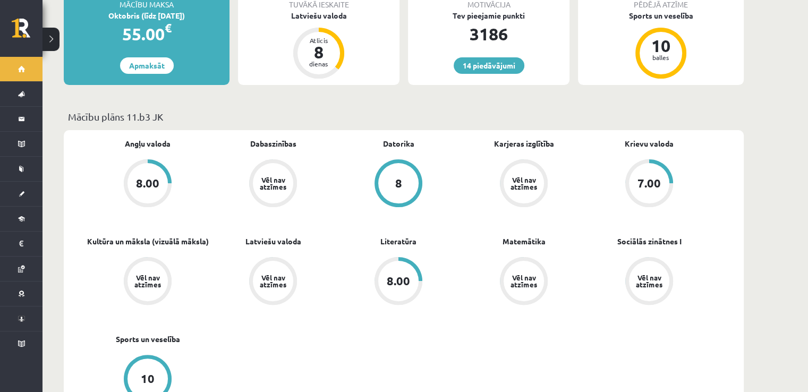
scroll to position [266, 0]
